Goal: Task Accomplishment & Management: Complete application form

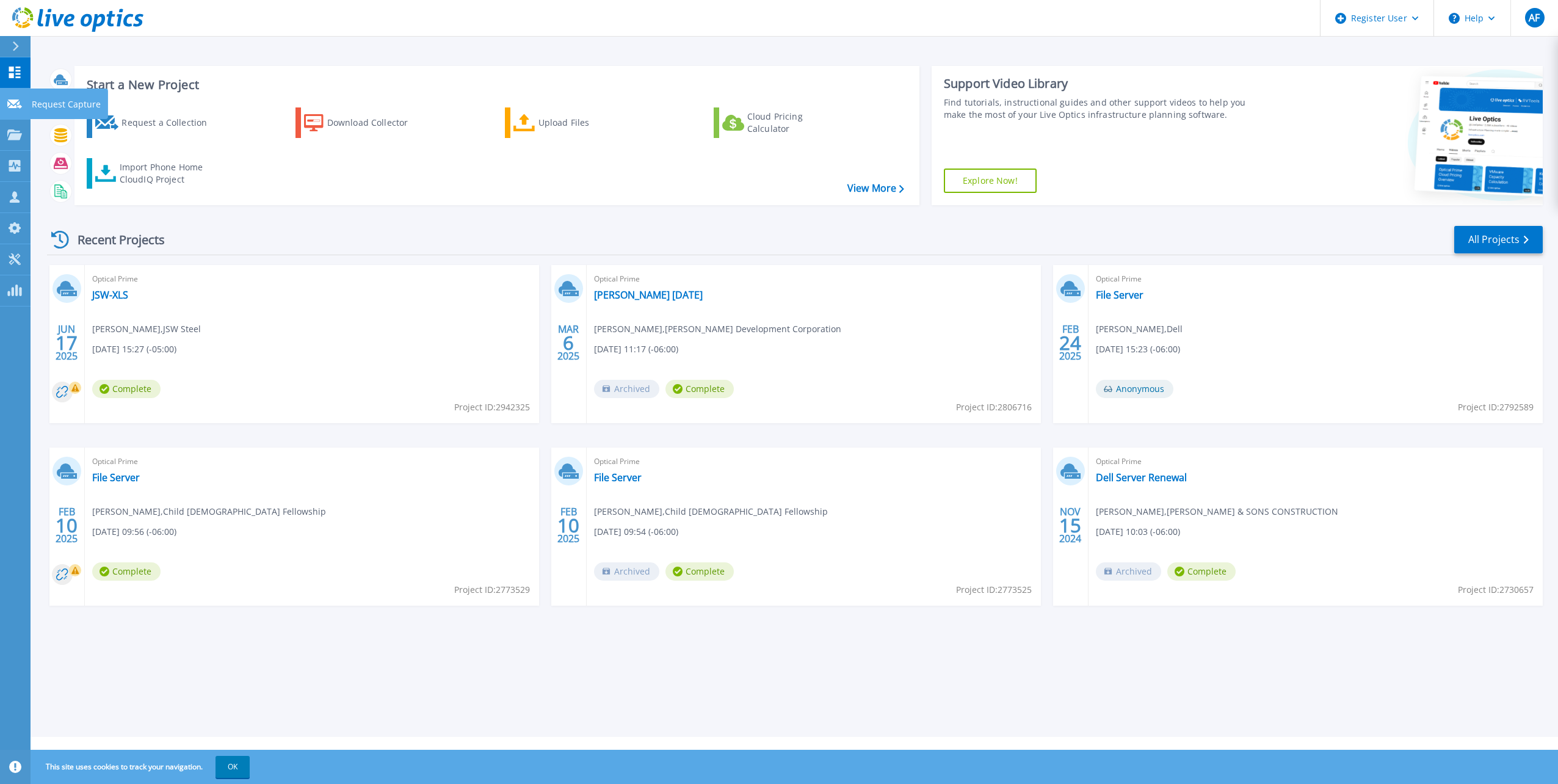
click at [72, 100] on p "Request Capture" at bounding box center [67, 104] width 69 height 32
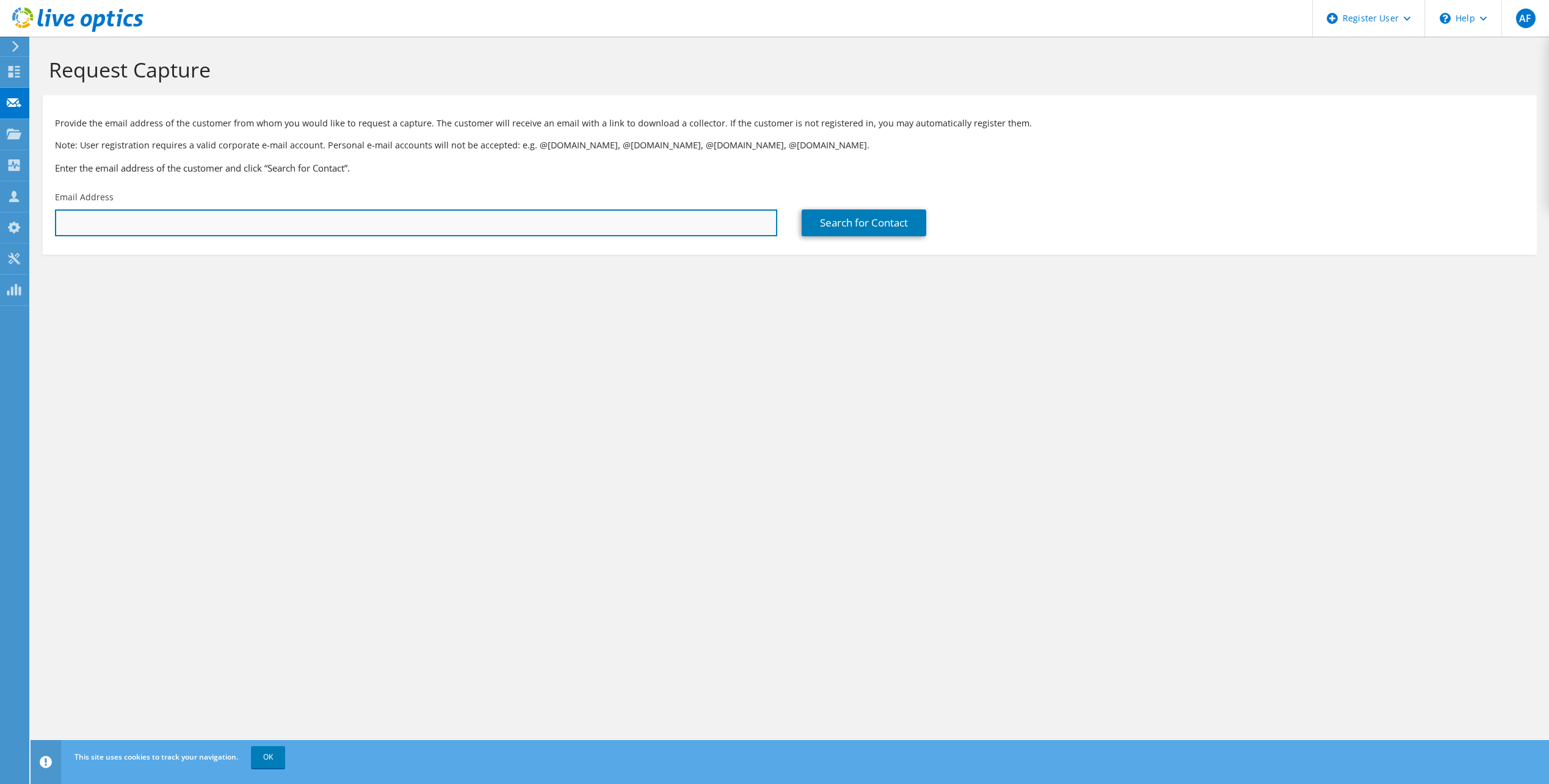
click at [114, 222] on input "text" at bounding box center [416, 222] width 722 height 27
paste input "[PERSON_NAME][EMAIL_ADDRESS][DOMAIN_NAME]"
type input "[PERSON_NAME][EMAIL_ADDRESS][DOMAIN_NAME]"
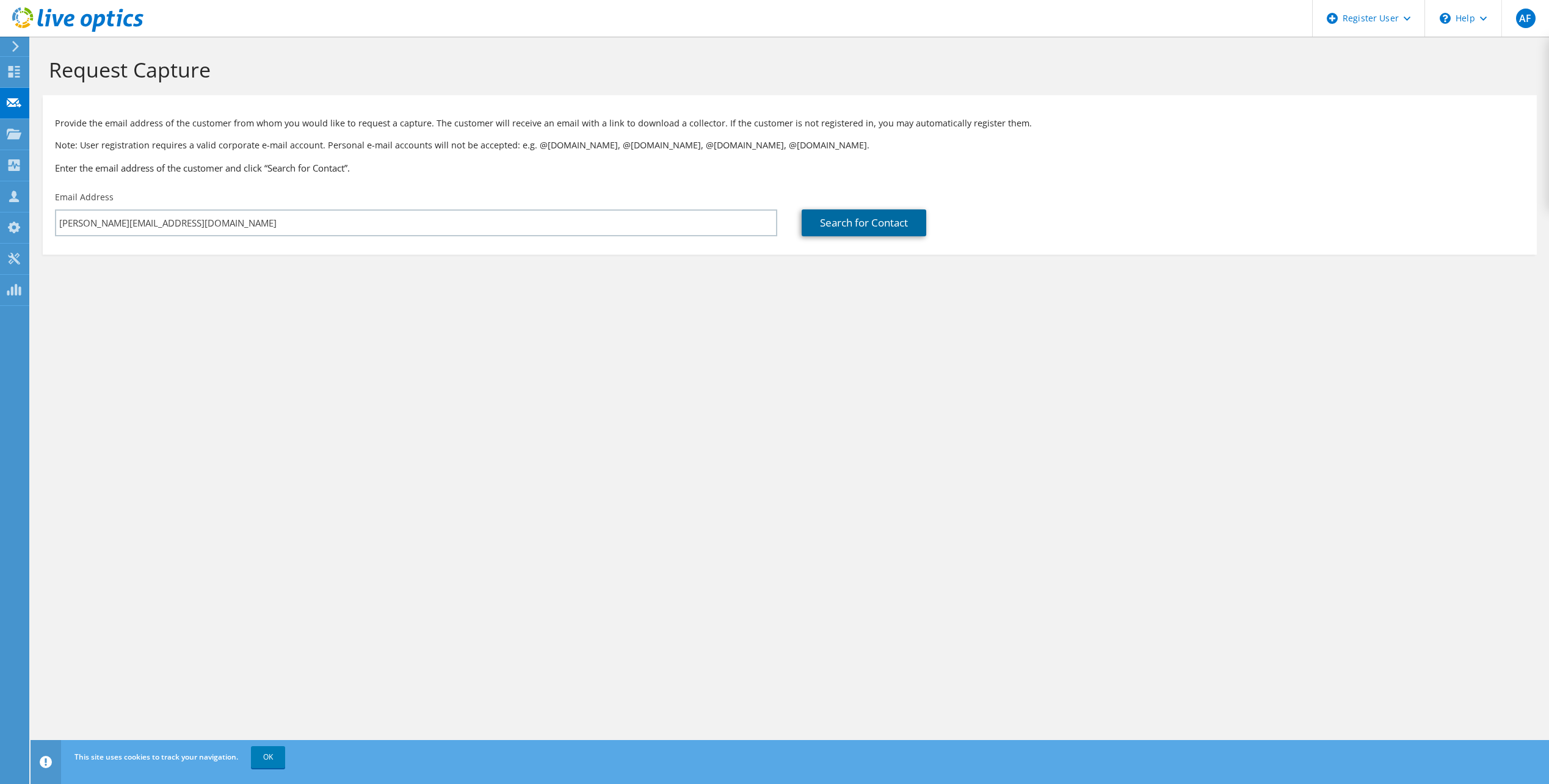
click at [841, 214] on link "Search for Contact" at bounding box center [864, 222] width 125 height 27
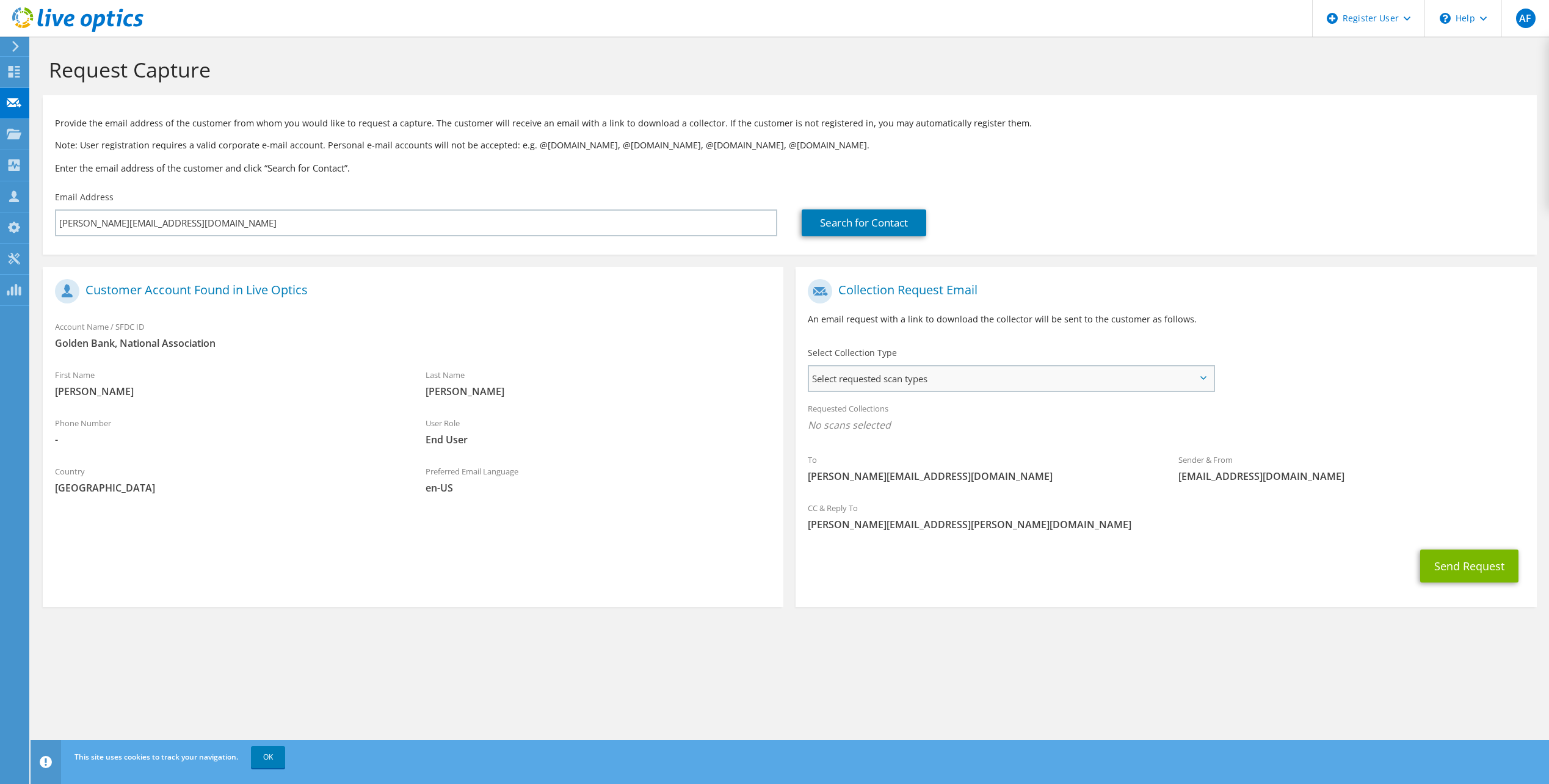
click at [904, 380] on span "Select requested scan types" at bounding box center [1011, 378] width 404 height 24
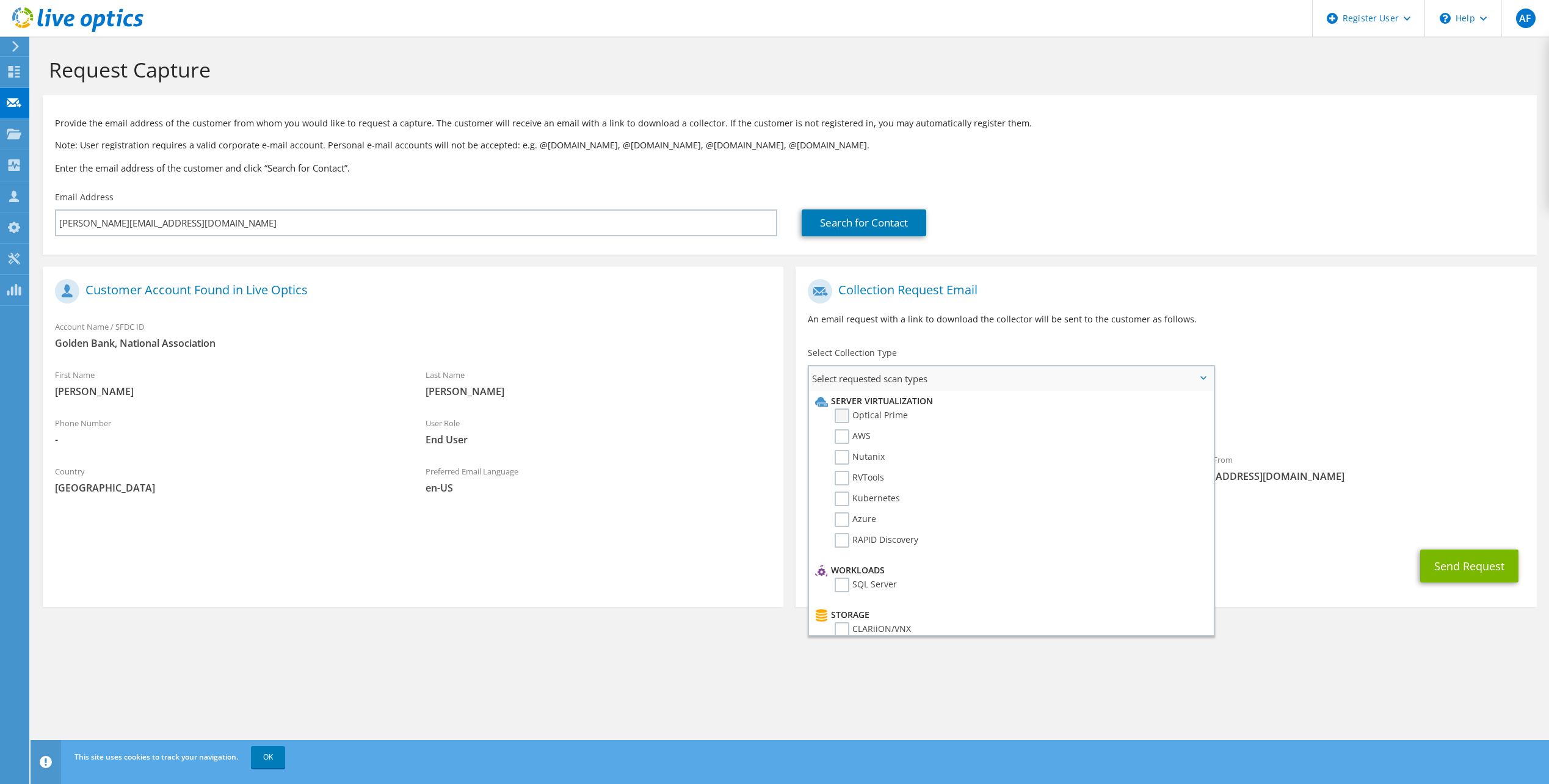
click at [847, 414] on label "Optical Prime" at bounding box center [871, 415] width 73 height 14
click at [0, 0] on input "Optical Prime" at bounding box center [0, 0] width 0 height 0
click at [1371, 425] on span "Optical Prime" at bounding box center [1166, 428] width 716 height 20
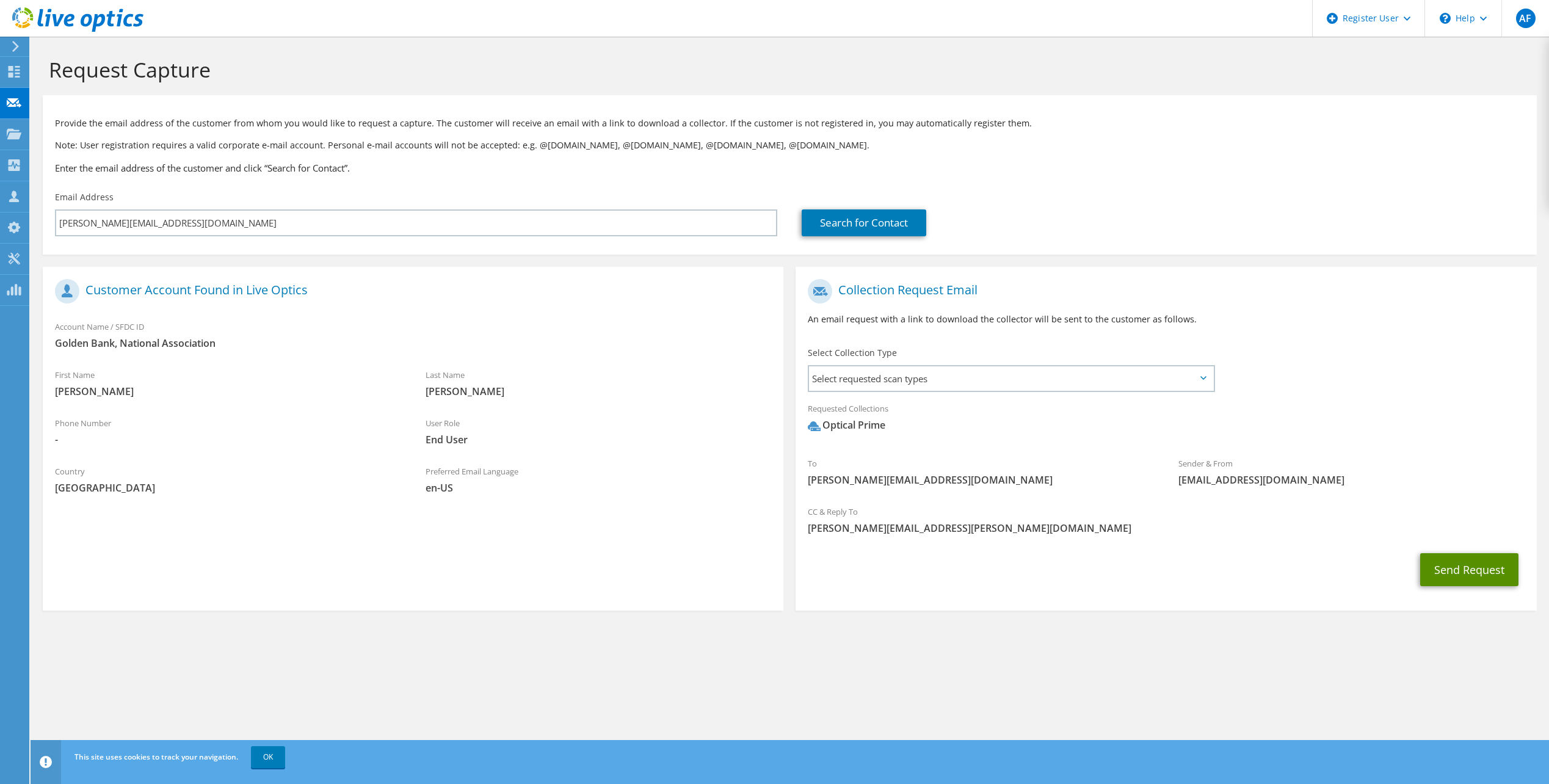
drag, startPoint x: 1477, startPoint y: 567, endPoint x: 1467, endPoint y: 570, distance: 10.4
click at [1475, 569] on button "Send Request" at bounding box center [1469, 569] width 99 height 33
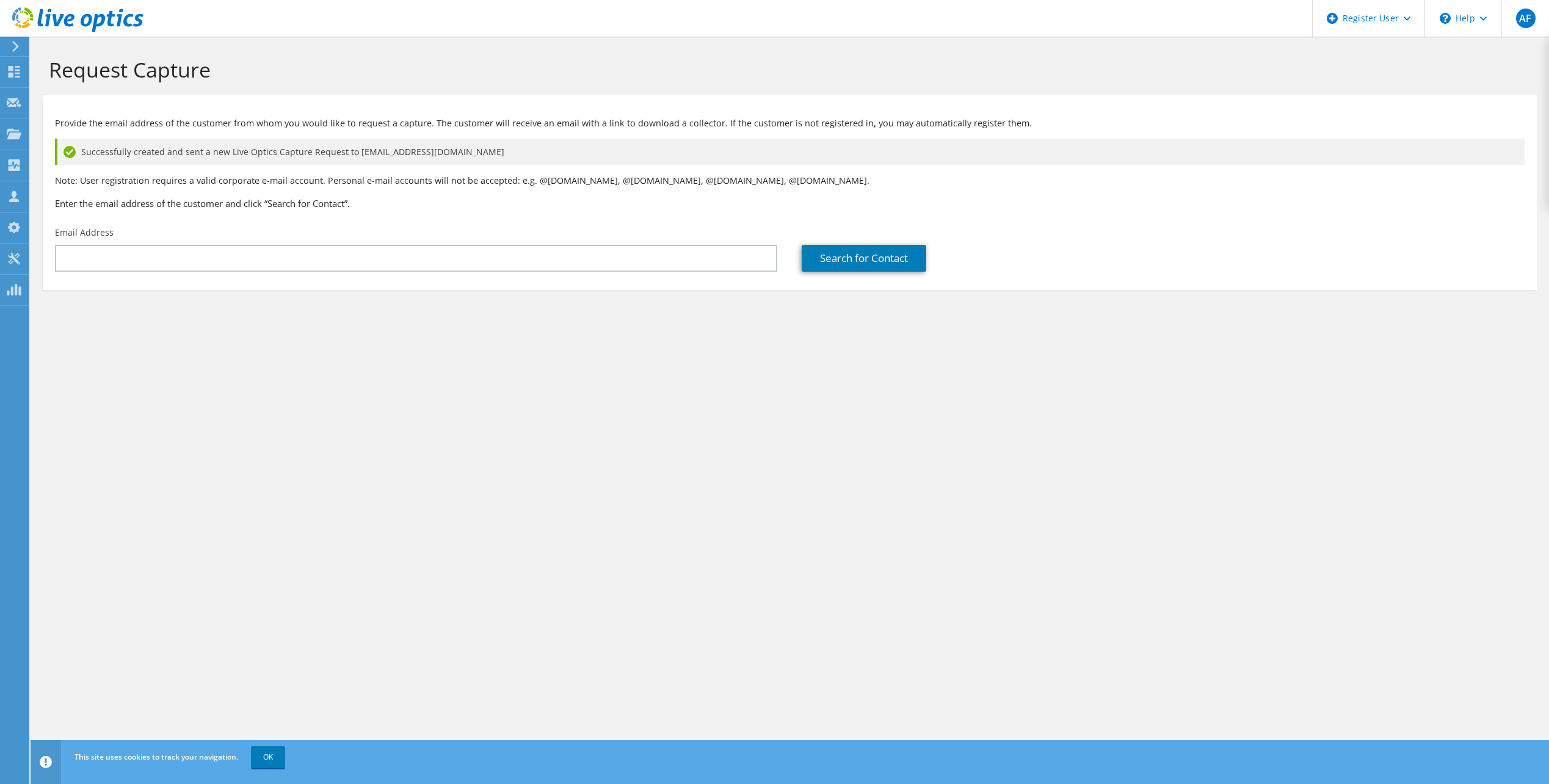
drag, startPoint x: 587, startPoint y: 404, endPoint x: 583, endPoint y: 393, distance: 11.7
click at [587, 402] on div "Request Capture Provide the email address of the customer from whom you would l…" at bounding box center [790, 410] width 1519 height 747
